Goal: Information Seeking & Learning: Learn about a topic

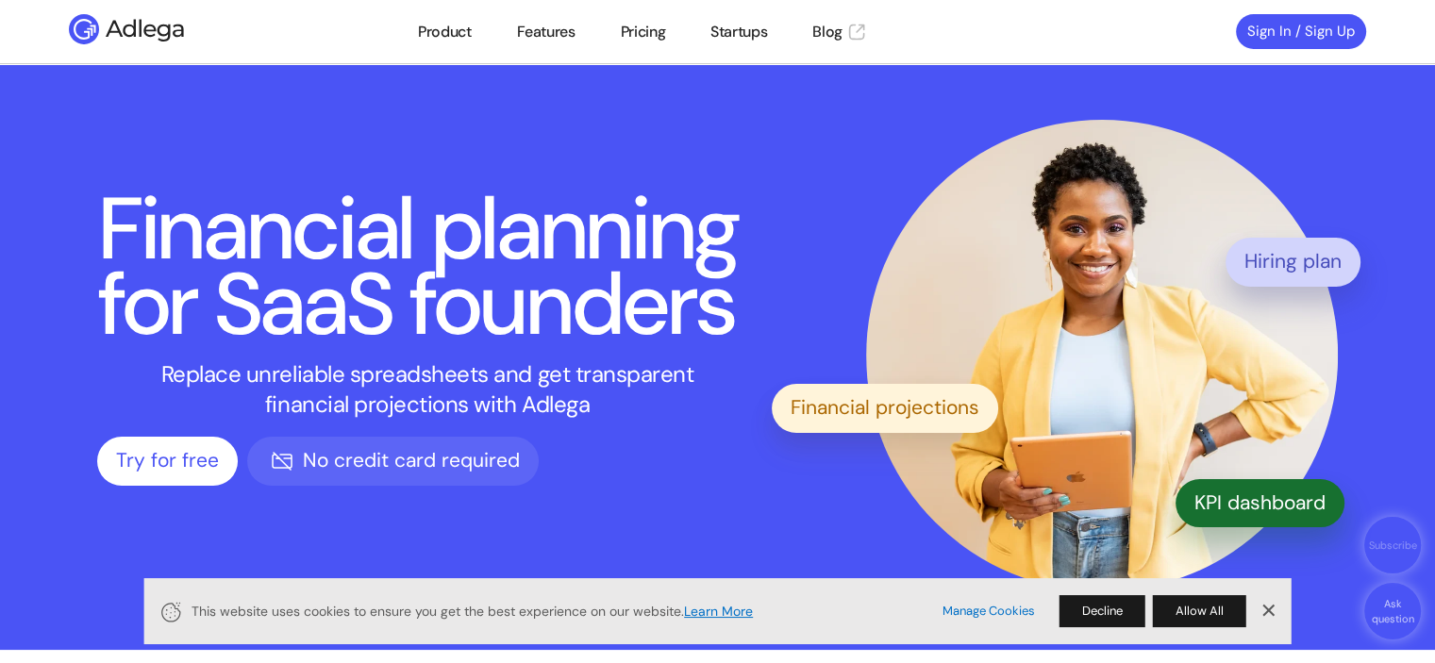
click at [1182, 633] on div "Cookie Icon This website uses cookies to ensure you get the best experience on …" at bounding box center [717, 612] width 1149 height 66
click at [1183, 626] on button "Allow All" at bounding box center [1199, 612] width 93 height 32
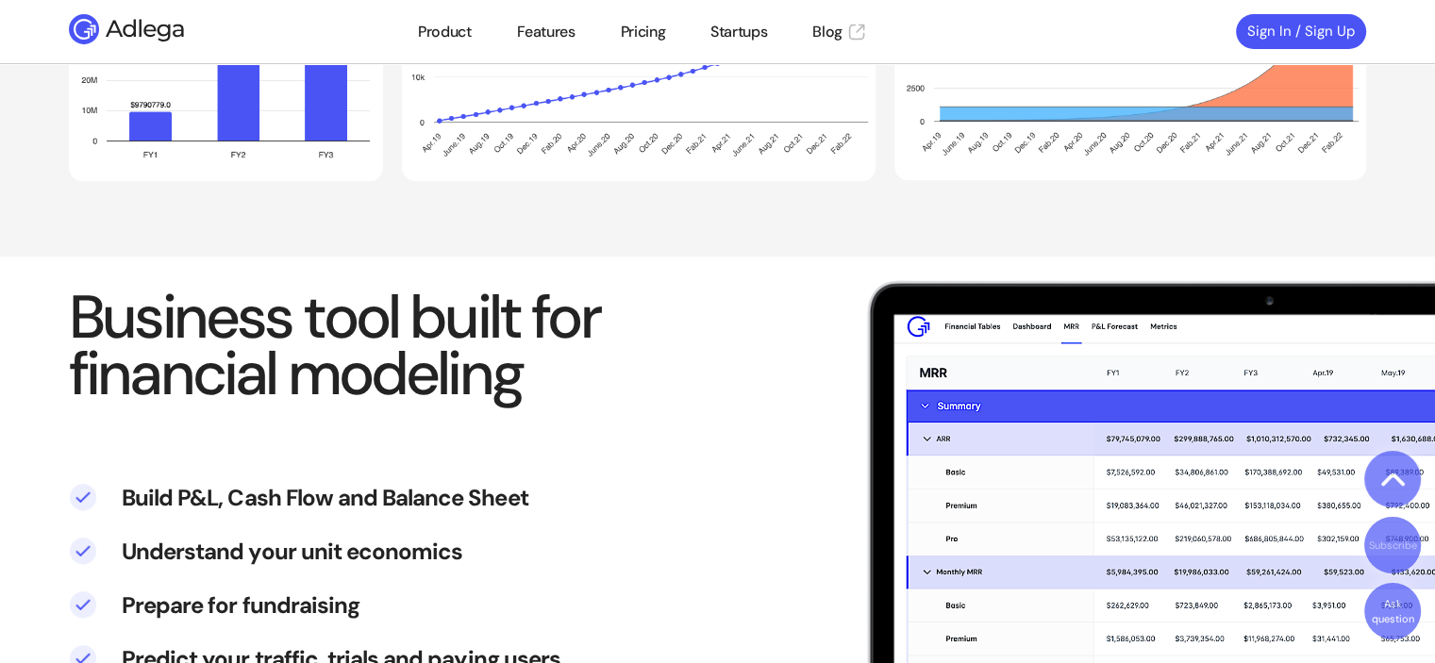
scroll to position [2171, 0]
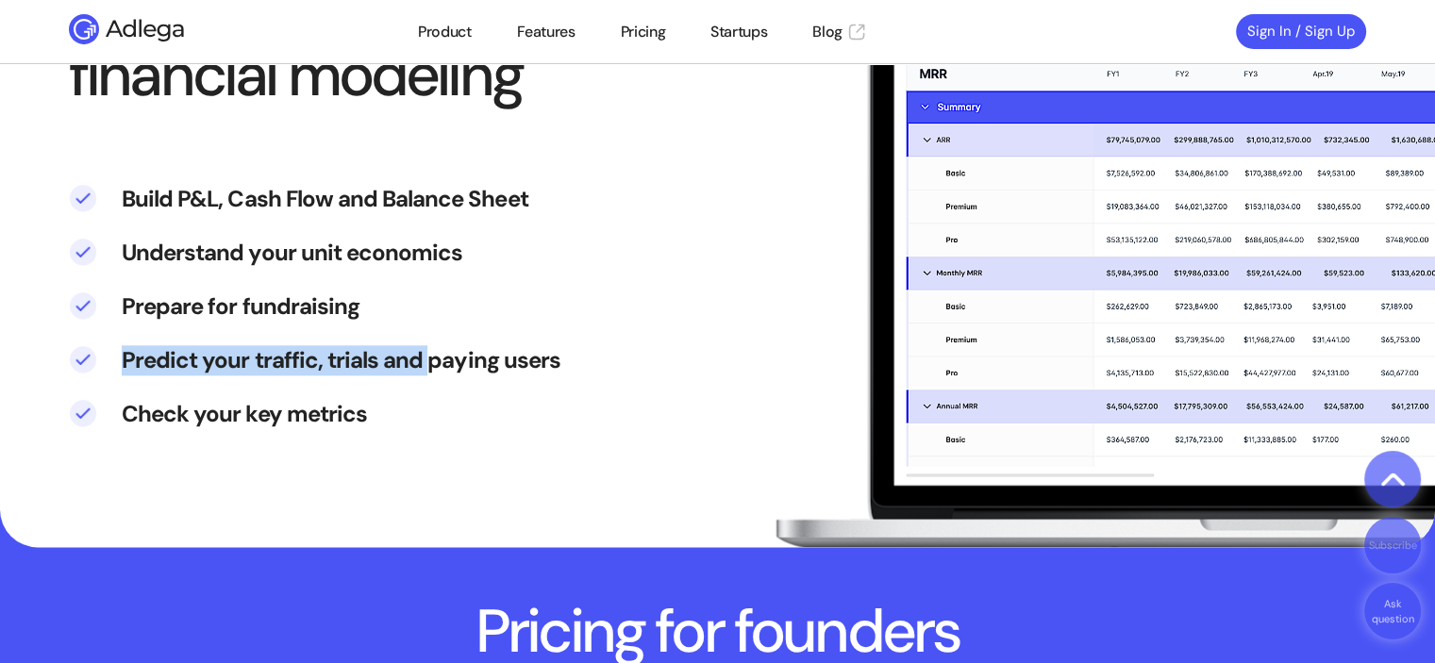
drag, startPoint x: 482, startPoint y: 325, endPoint x: 421, endPoint y: 374, distance: 78.6
click at [421, 374] on ul "Build P&L, Cash Flow and Balance Sheet Understand your unit economics Prepare f…" at bounding box center [718, 295] width 1298 height 316
drag, startPoint x: 564, startPoint y: 408, endPoint x: 553, endPoint y: 374, distance: 35.8
click at [564, 404] on li "Check your key metrics" at bounding box center [718, 426] width 1298 height 54
drag, startPoint x: 442, startPoint y: 355, endPoint x: 313, endPoint y: 344, distance: 128.8
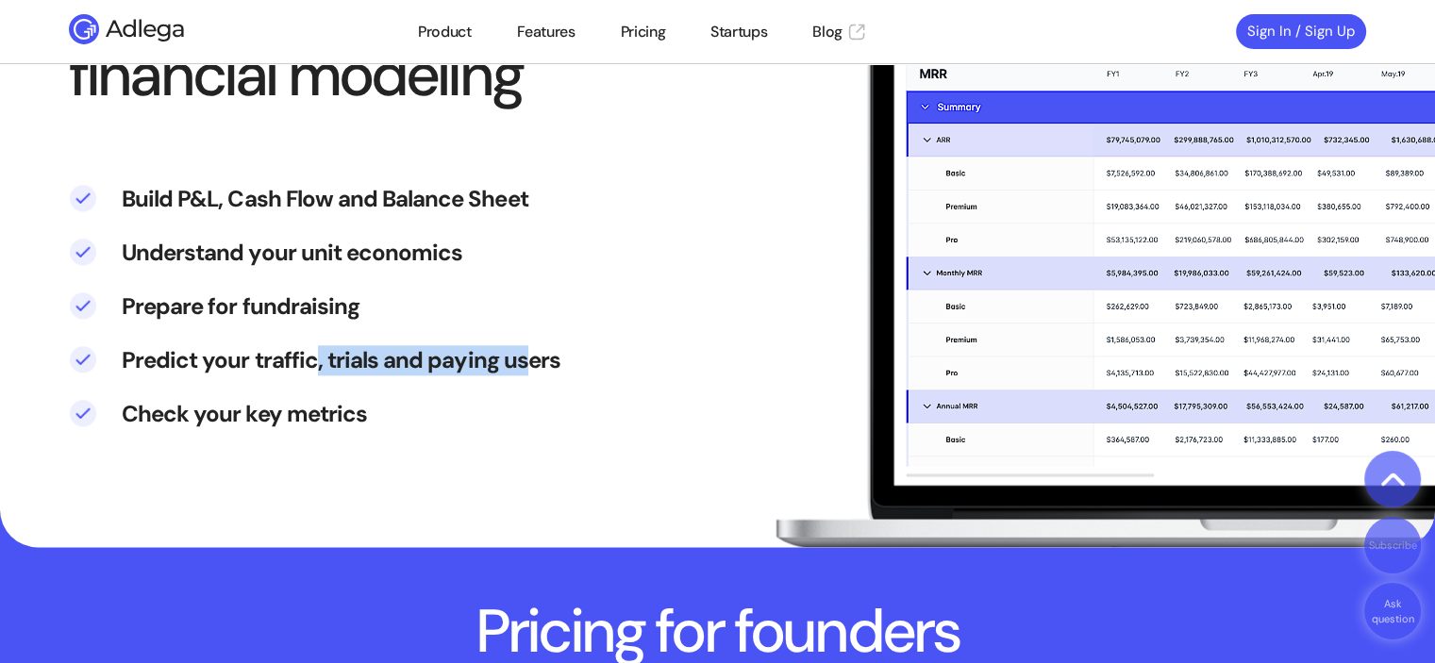
click at [313, 345] on li "Predict your traffic, trials and paying users" at bounding box center [718, 372] width 1298 height 54
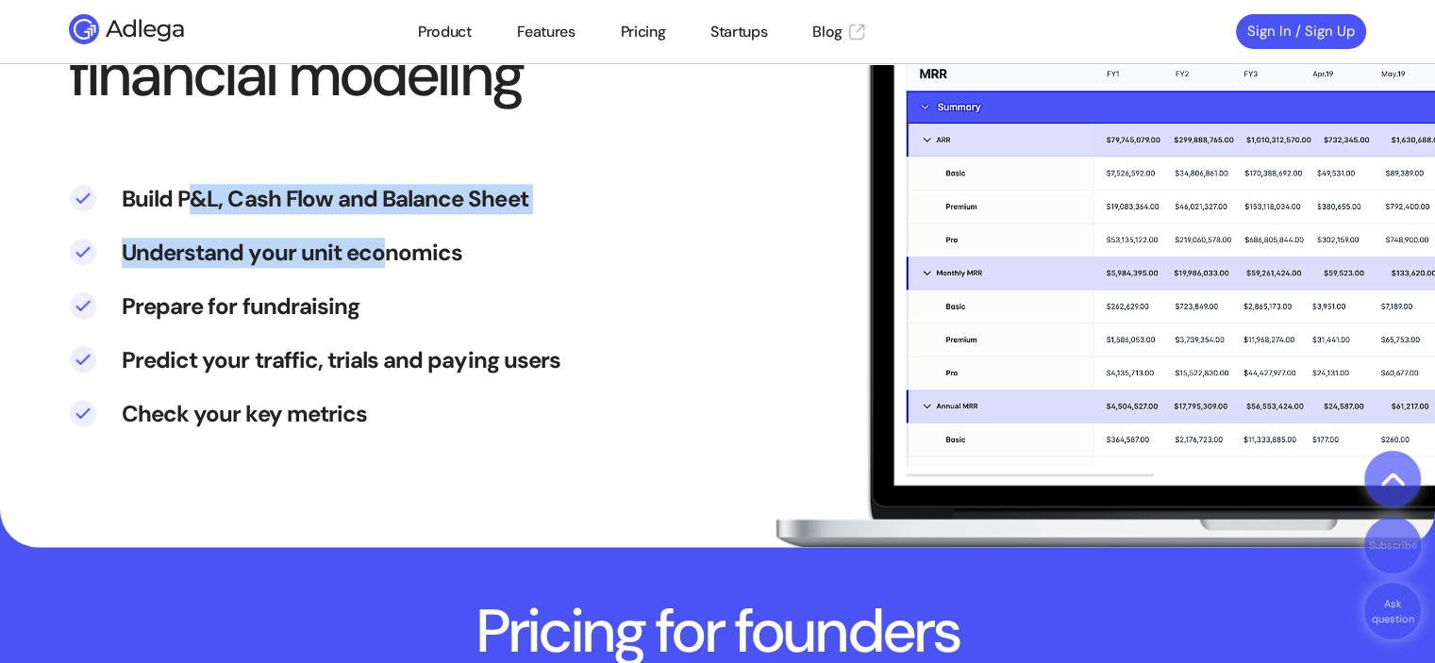
drag, startPoint x: 196, startPoint y: 233, endPoint x: 376, endPoint y: 244, distance: 179.7
click at [376, 244] on ul "Build P&L, Cash Flow and Balance Sheet Understand your unit economics Prepare f…" at bounding box center [718, 295] width 1298 height 316
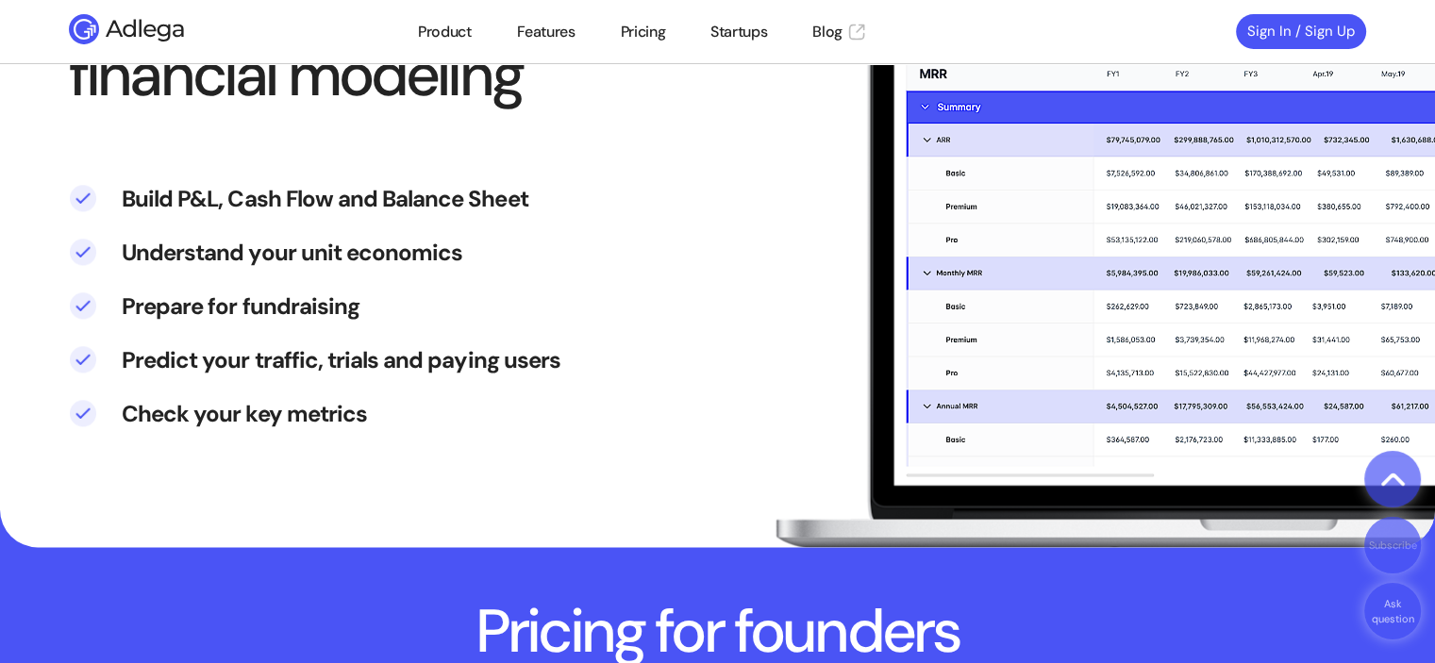
click at [412, 243] on li "Understand your unit economics" at bounding box center [718, 265] width 1298 height 54
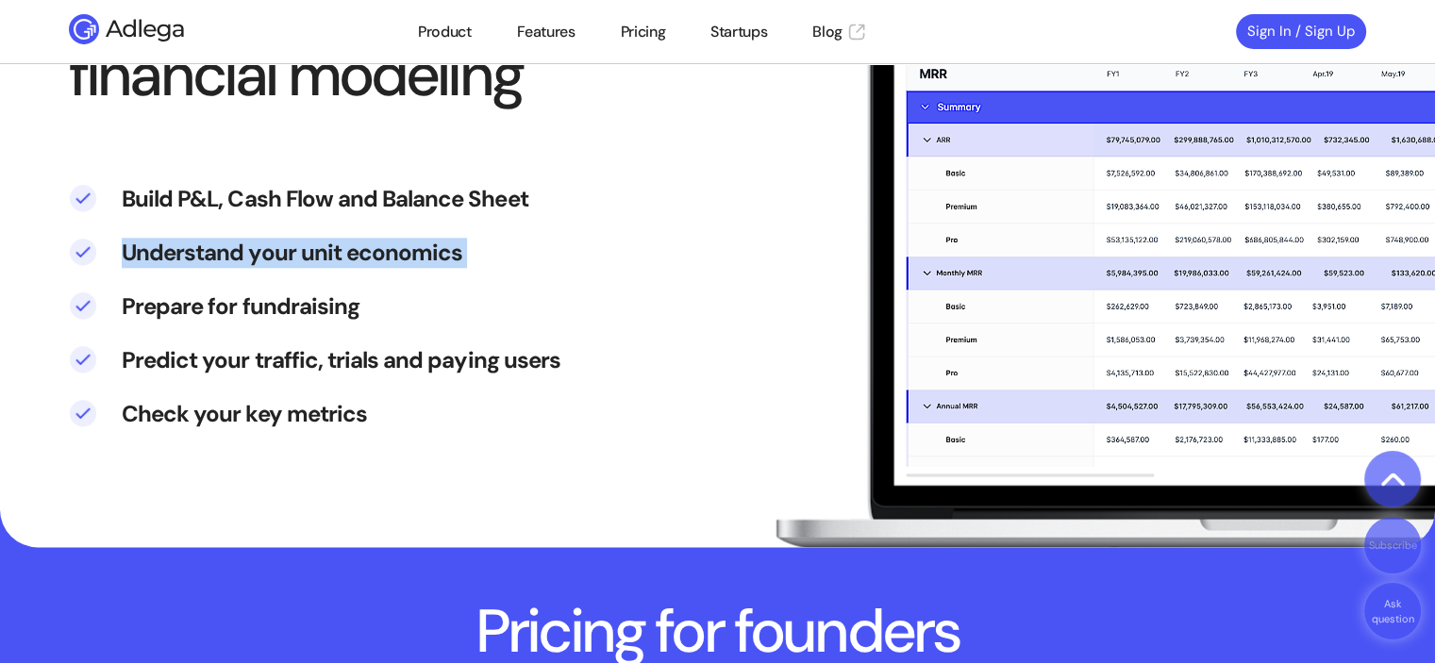
click at [412, 243] on li "Understand your unit economics" at bounding box center [718, 265] width 1298 height 54
click at [517, 263] on li "Understand your unit economics" at bounding box center [718, 265] width 1298 height 54
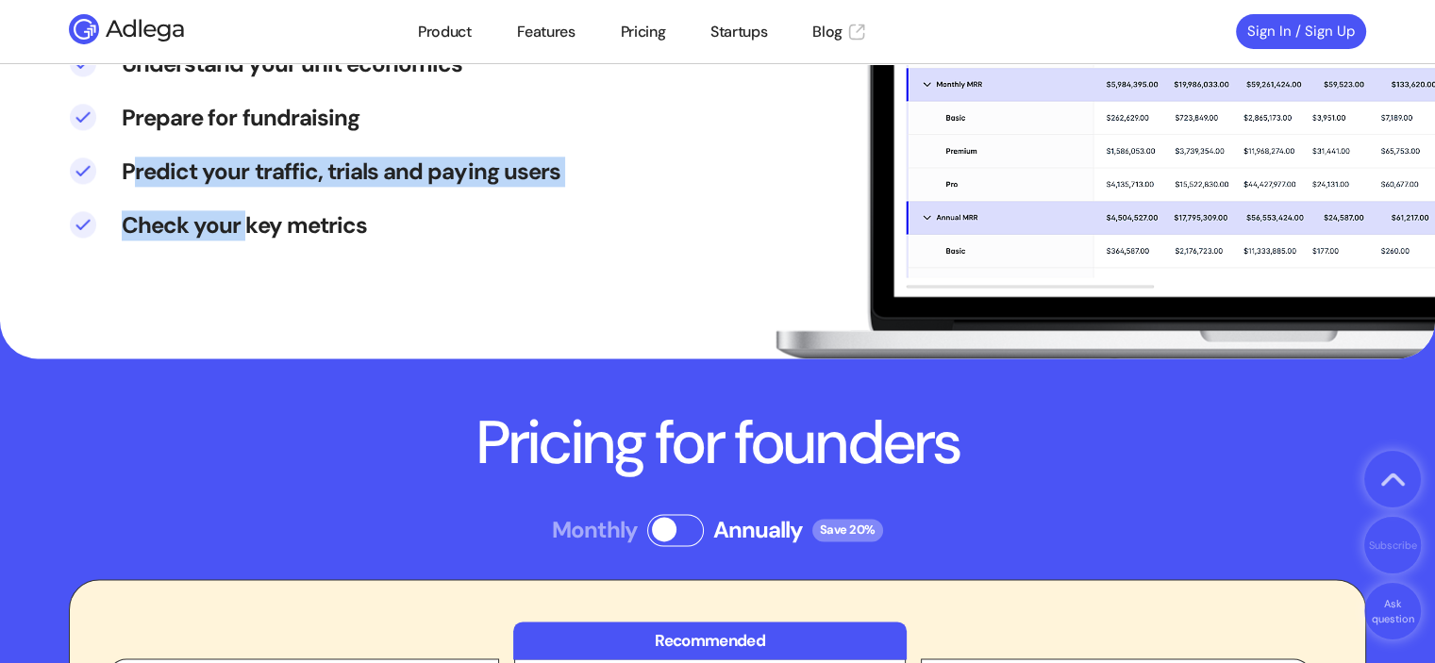
drag, startPoint x: 248, startPoint y: 242, endPoint x: 131, endPoint y: 192, distance: 127.3
click at [131, 192] on ul "Build P&L, Cash Flow and Balance Sheet Understand your unit economics Prepare f…" at bounding box center [718, 106] width 1298 height 316
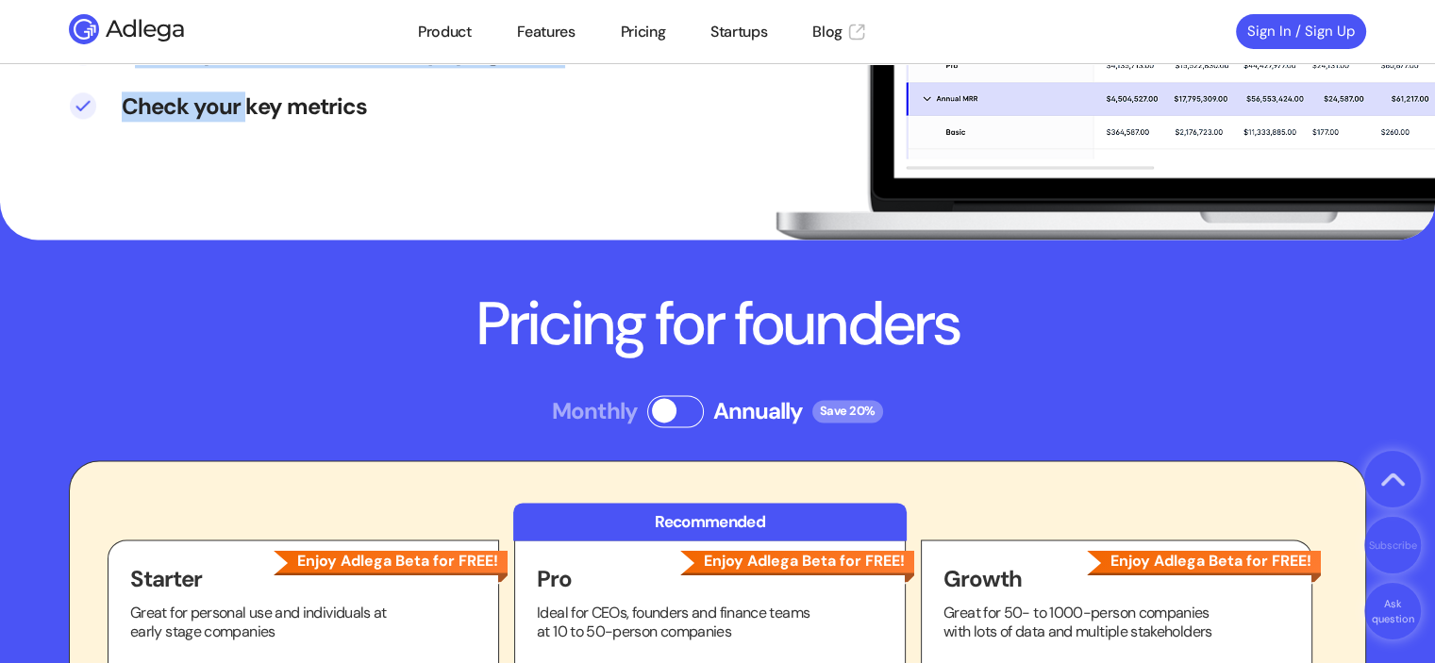
scroll to position [2643, 0]
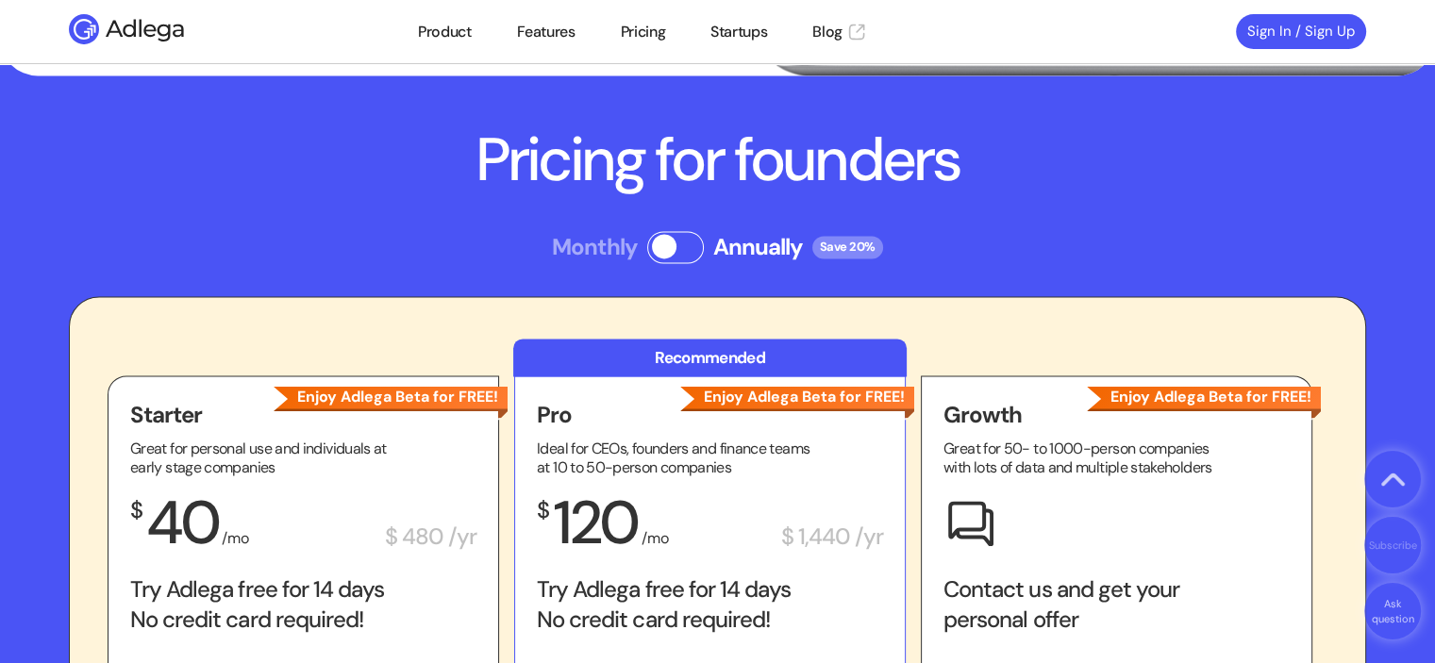
click at [653, 359] on div "Recommended" at bounding box center [710, 358] width 394 height 38
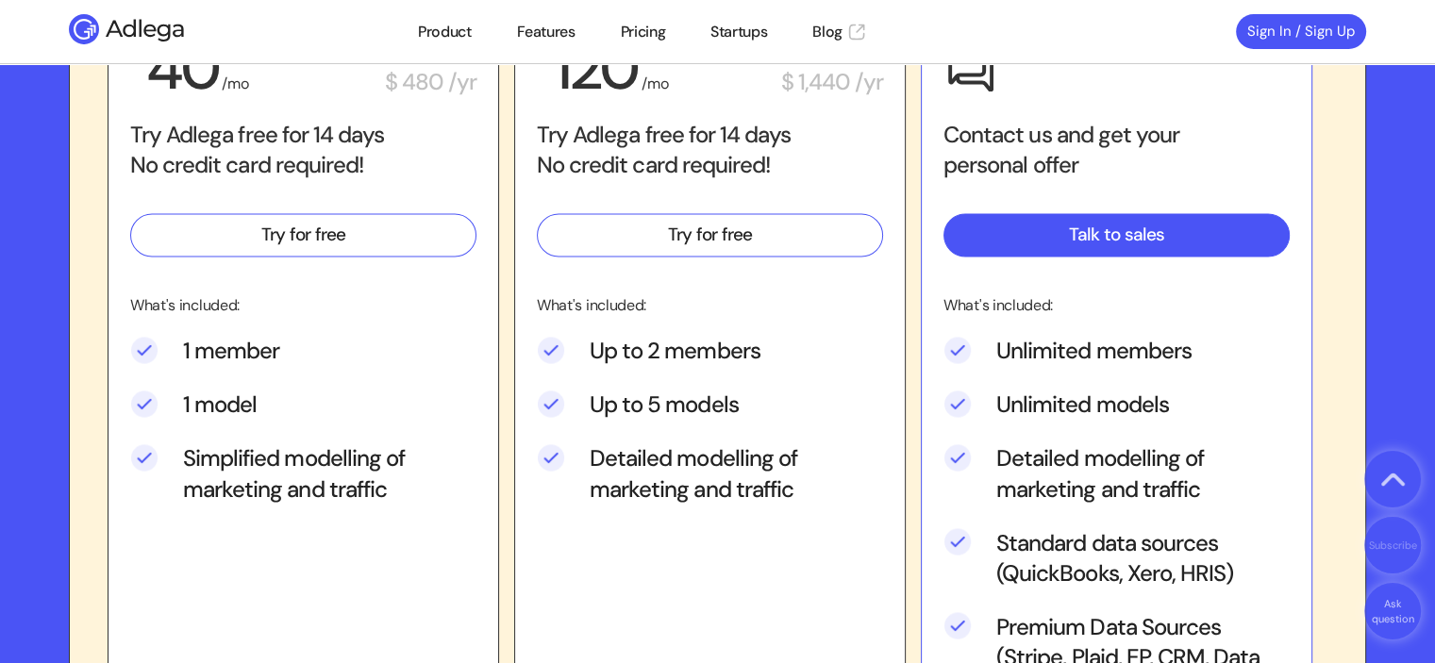
scroll to position [3114, 0]
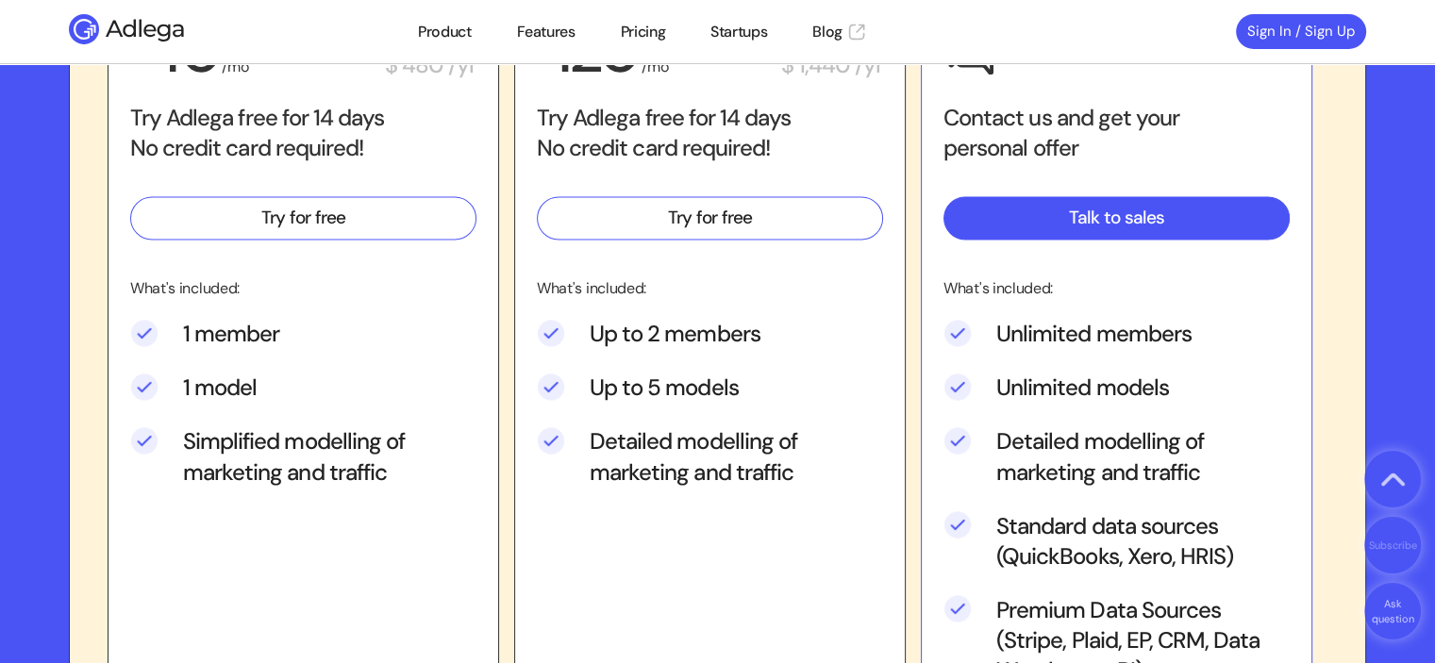
drag, startPoint x: 998, startPoint y: 456, endPoint x: 1180, endPoint y: 491, distance: 185.5
click at [1180, 491] on li "Detailed modelling of marketing and traffic" at bounding box center [1117, 469] width 346 height 84
click at [1038, 463] on li "Detailed modelling of marketing and traffic" at bounding box center [1117, 469] width 346 height 84
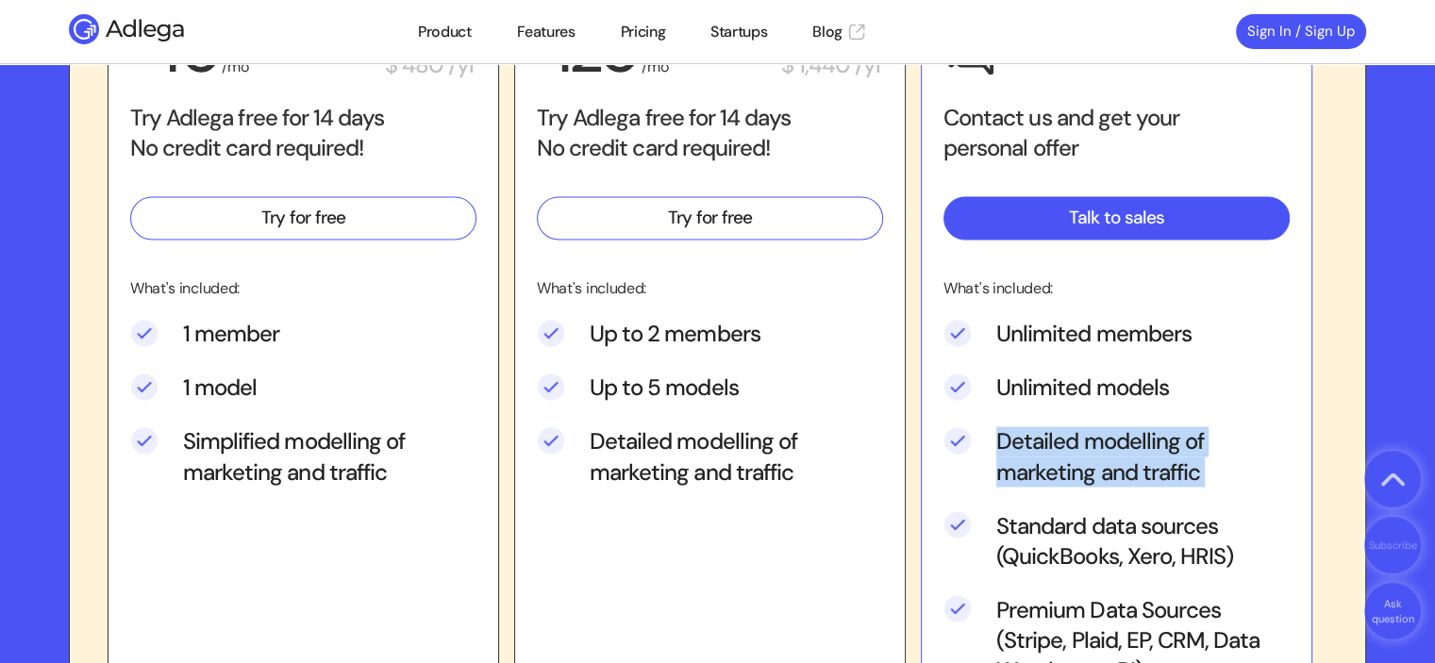
click at [1038, 463] on li "Detailed modelling of marketing and traffic" at bounding box center [1117, 469] width 346 height 84
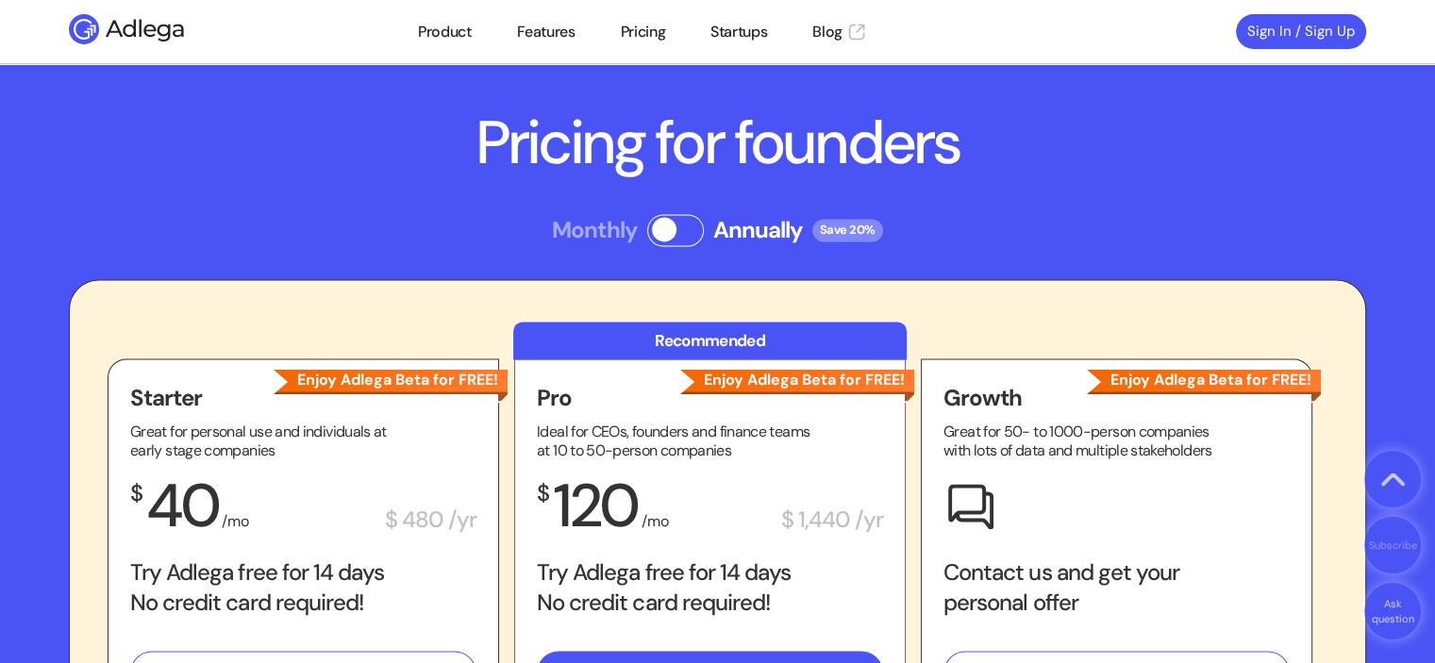
scroll to position [2643, 0]
